Goal: Task Accomplishment & Management: Use online tool/utility

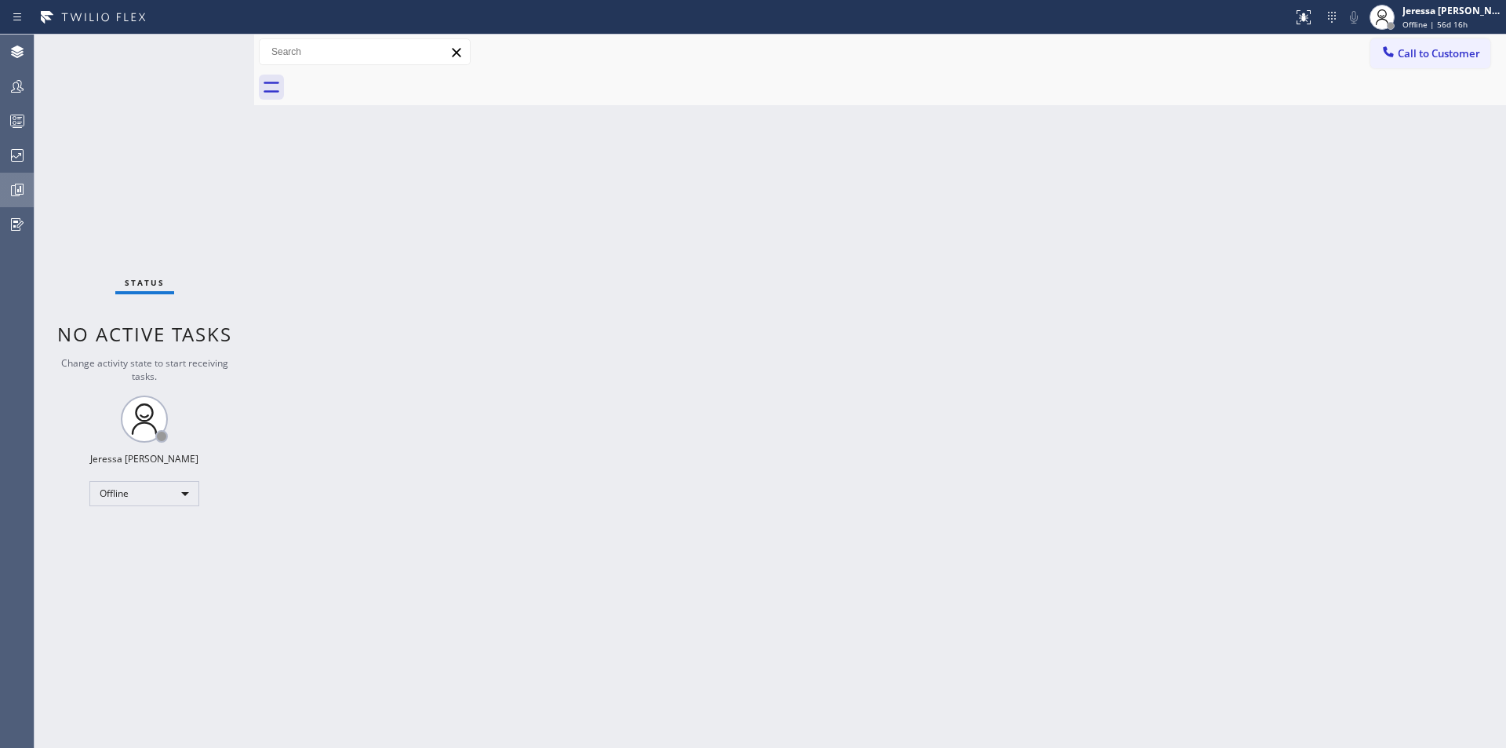
click at [24, 194] on icon at bounding box center [19, 189] width 9 height 11
